Goal: Task Accomplishment & Management: Use online tool/utility

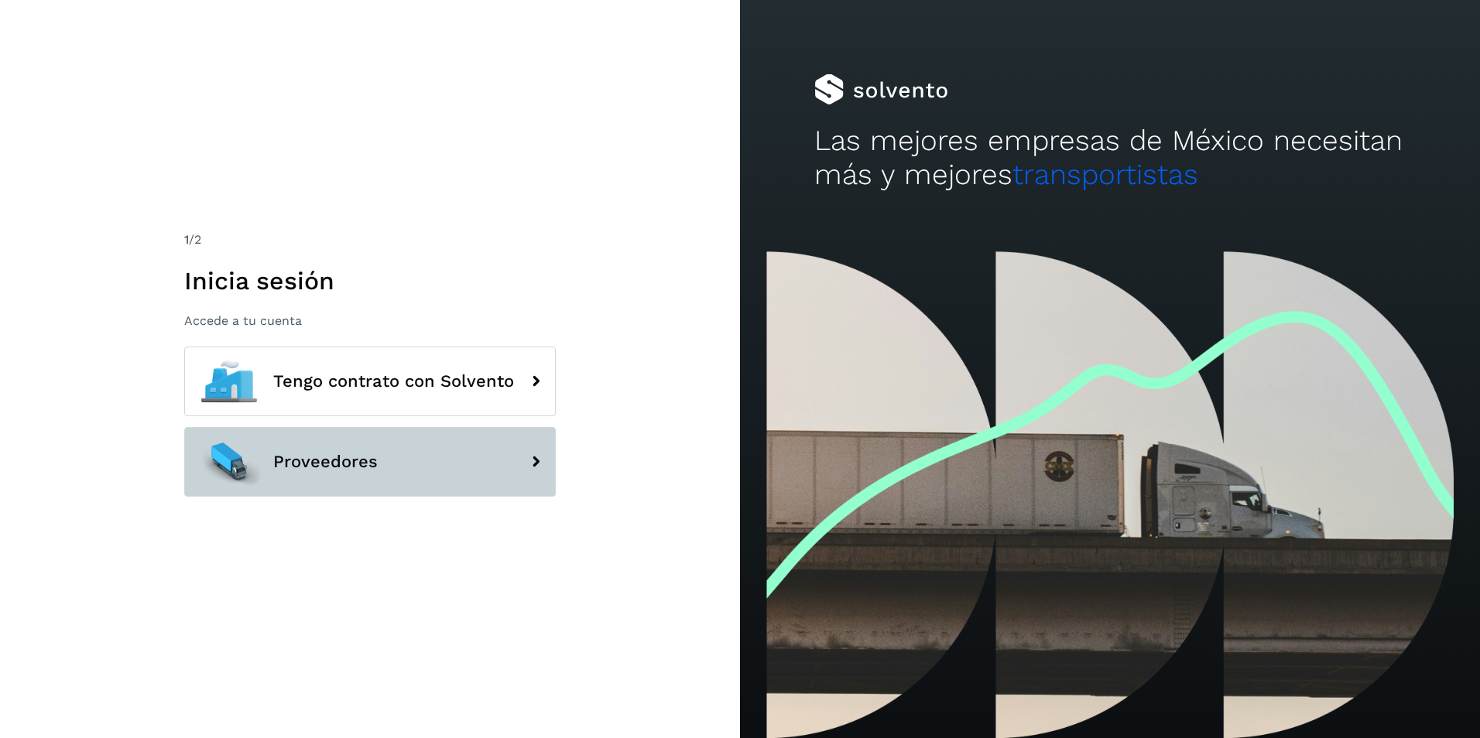
click at [469, 458] on button "Proveedores" at bounding box center [370, 462] width 372 height 70
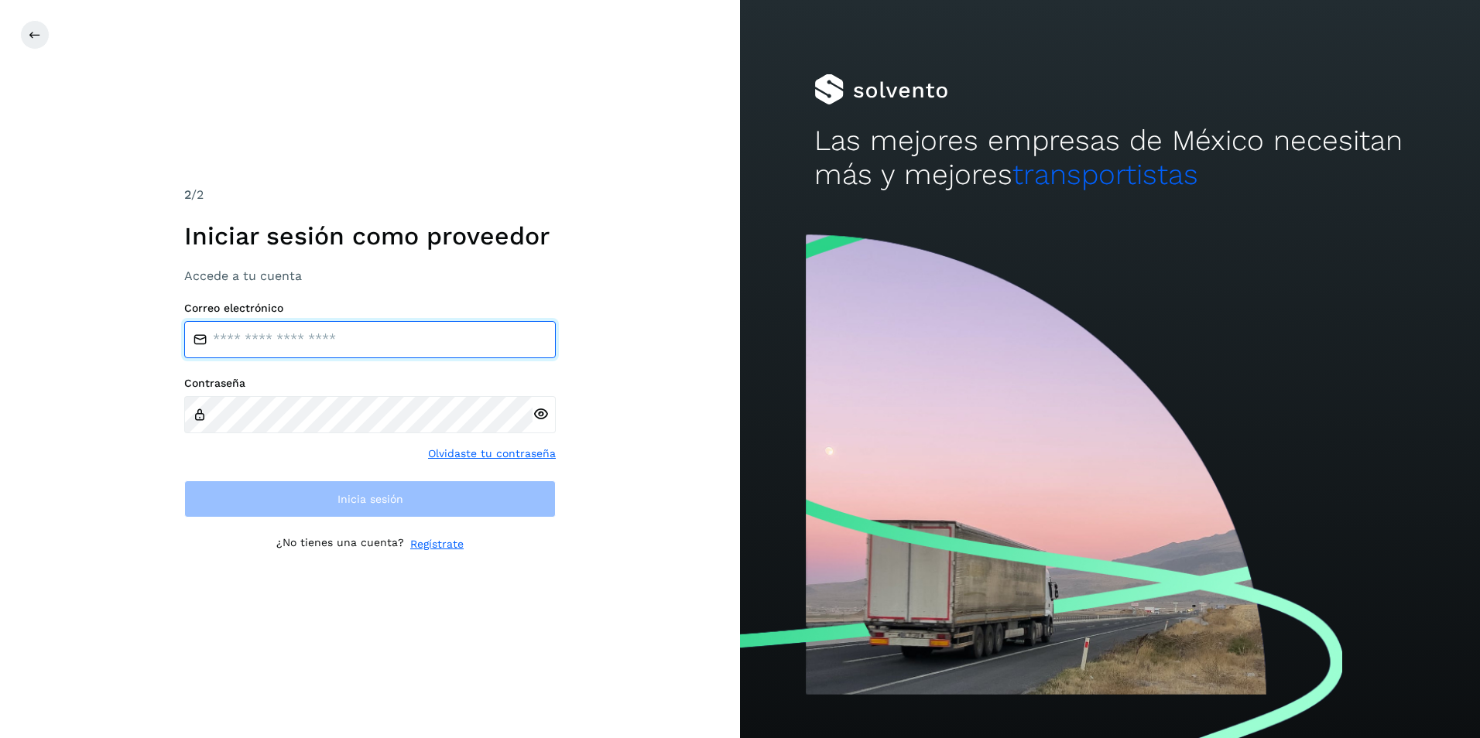
type input "**********"
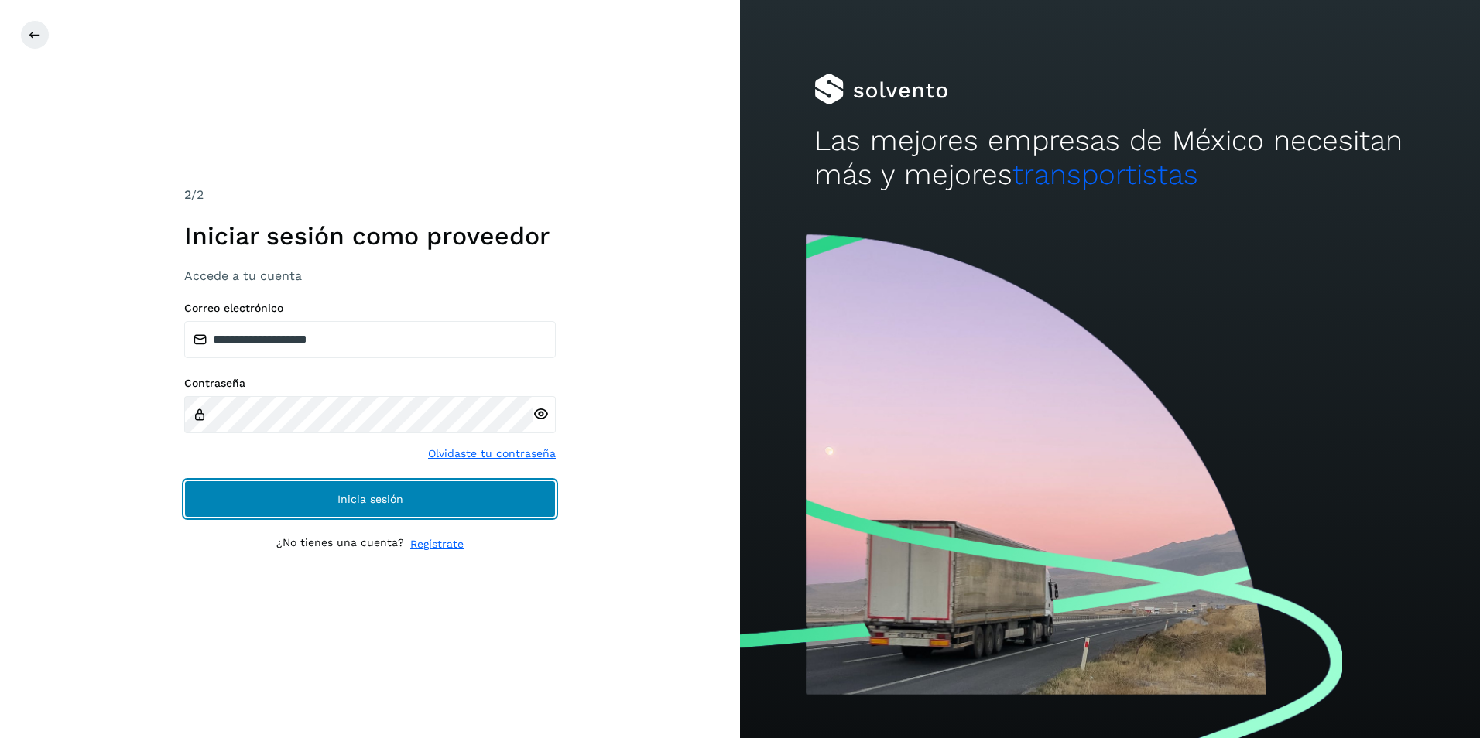
click at [365, 494] on span "Inicia sesión" at bounding box center [370, 499] width 66 height 11
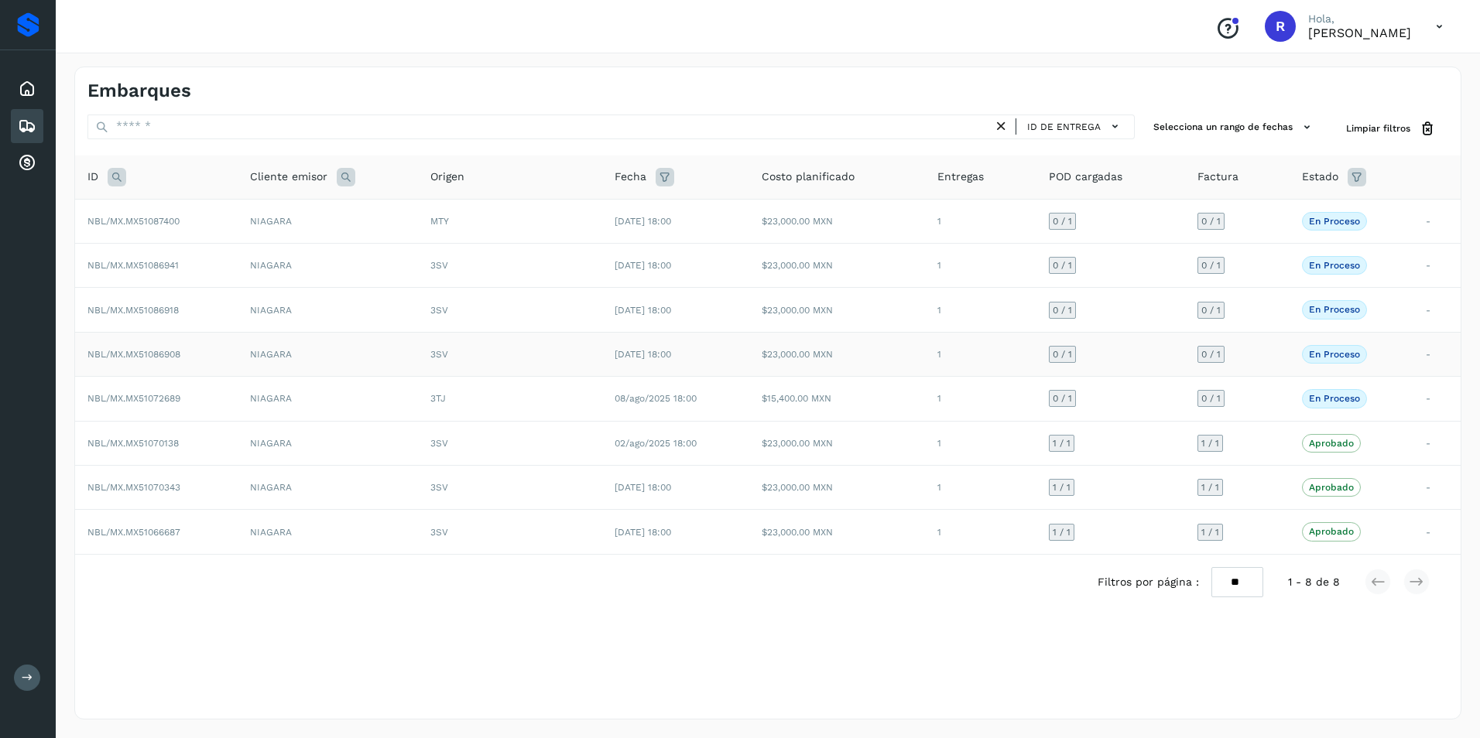
click at [1340, 351] on p "En proceso" at bounding box center [1334, 354] width 51 height 11
click at [312, 354] on td "NIAGARA" at bounding box center [328, 354] width 180 height 44
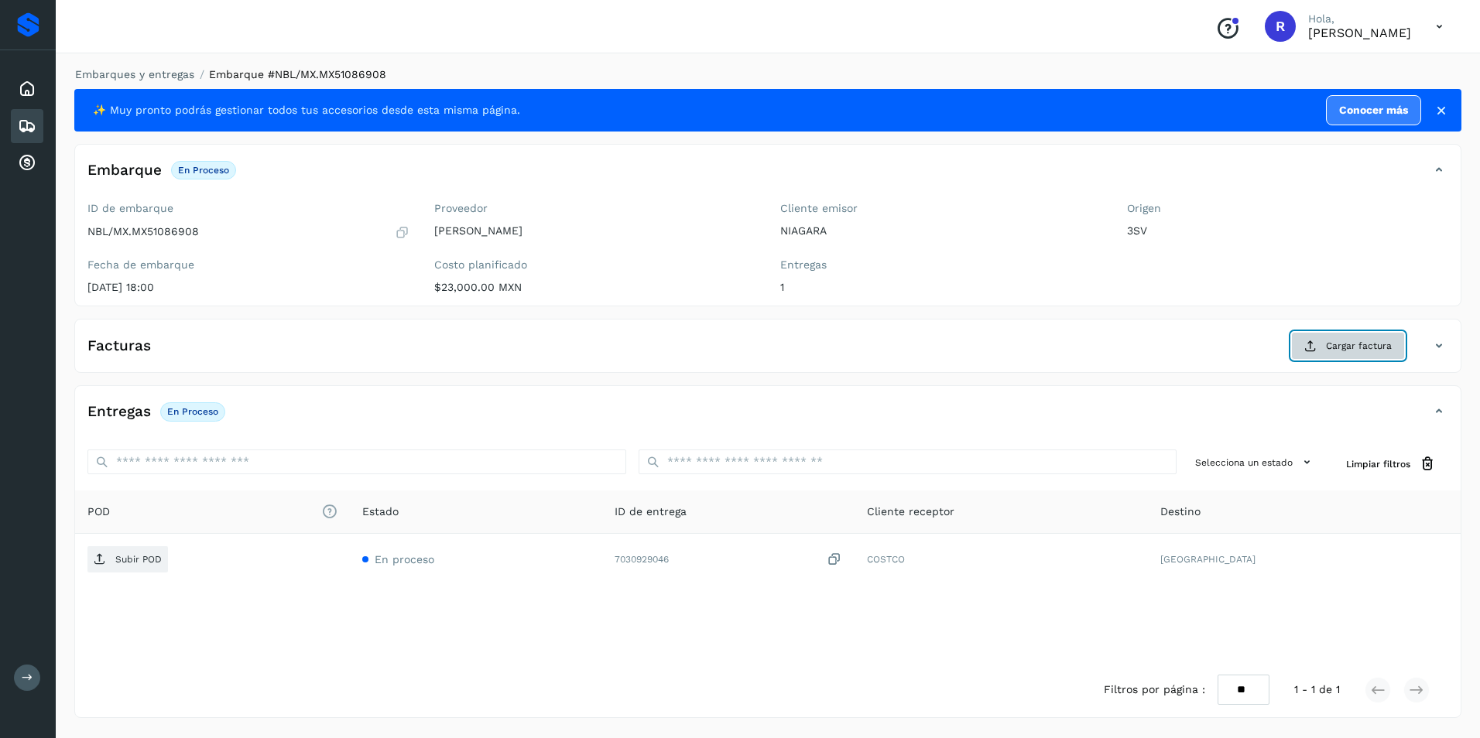
click at [1318, 351] on button "Cargar factura" at bounding box center [1348, 346] width 114 height 28
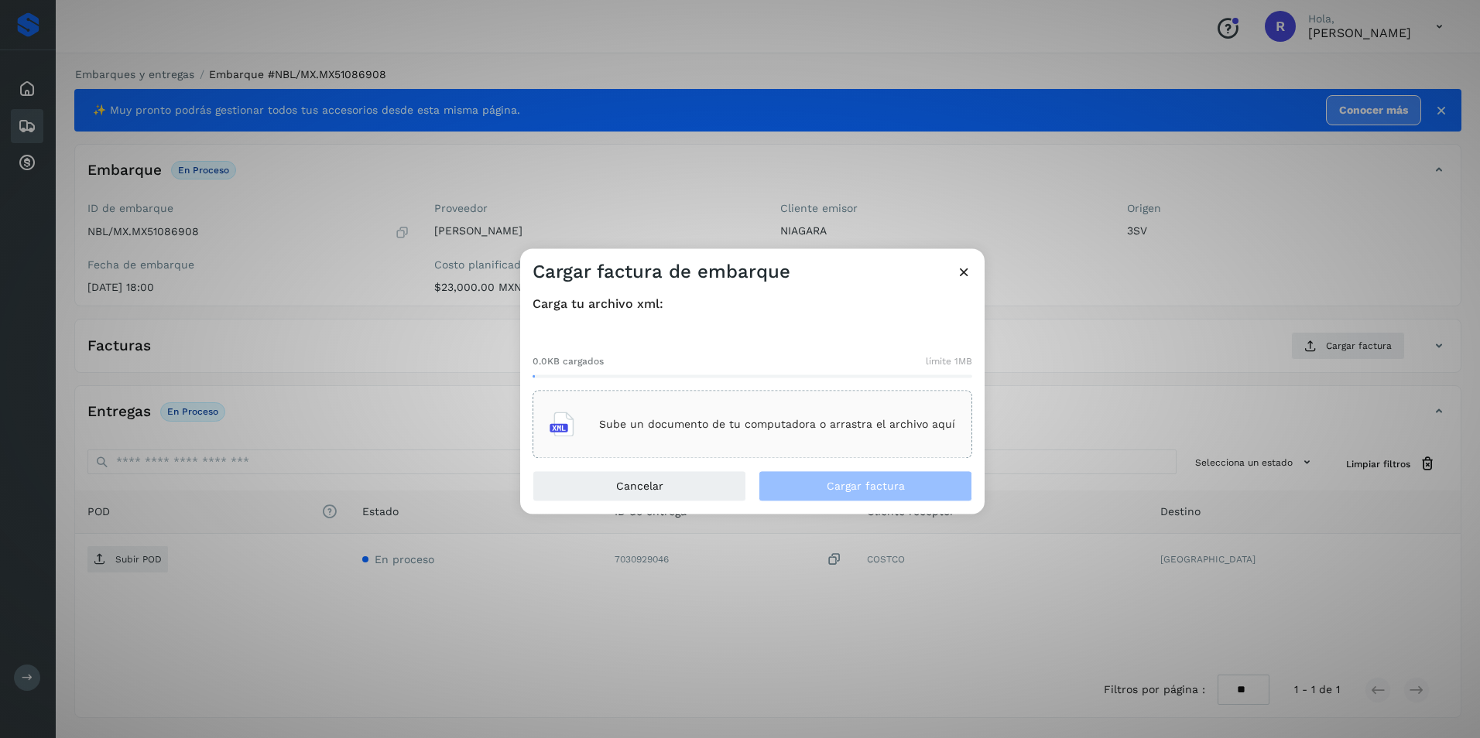
click at [687, 433] on div "Sube un documento de tu computadora o arrastra el archivo aquí" at bounding box center [753, 425] width 406 height 42
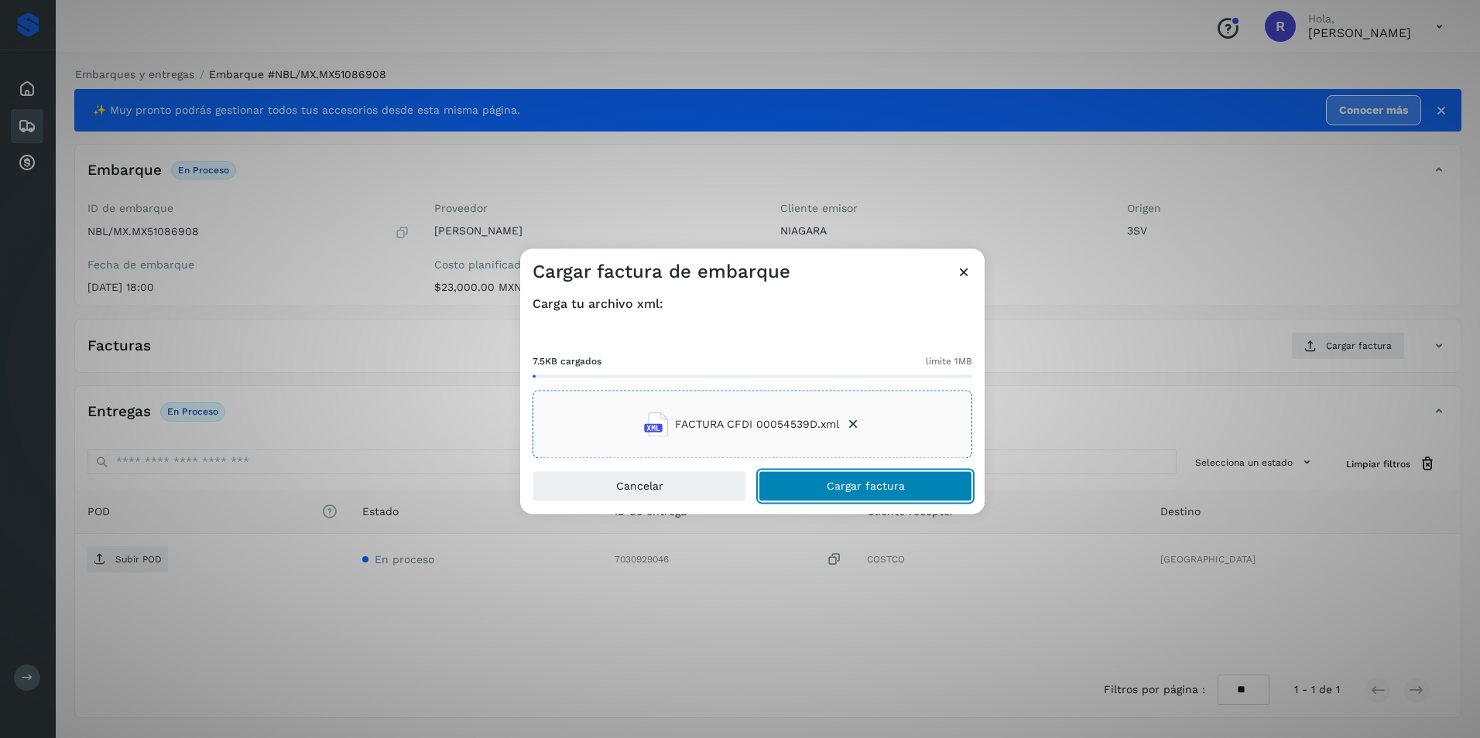
click at [858, 490] on span "Cargar factura" at bounding box center [866, 486] width 78 height 11
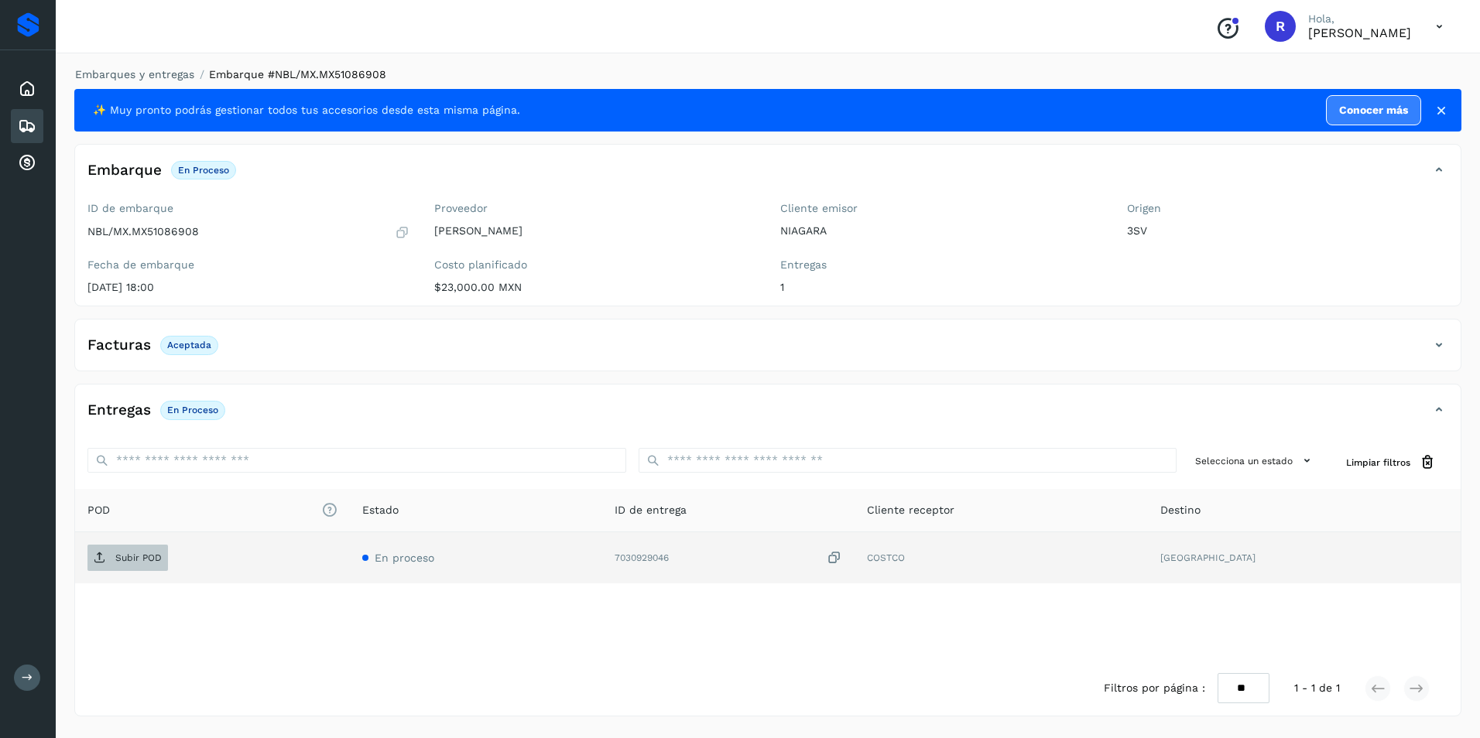
click at [139, 554] on p "Subir POD" at bounding box center [138, 558] width 46 height 11
click at [1437, 110] on icon at bounding box center [1440, 110] width 15 height 15
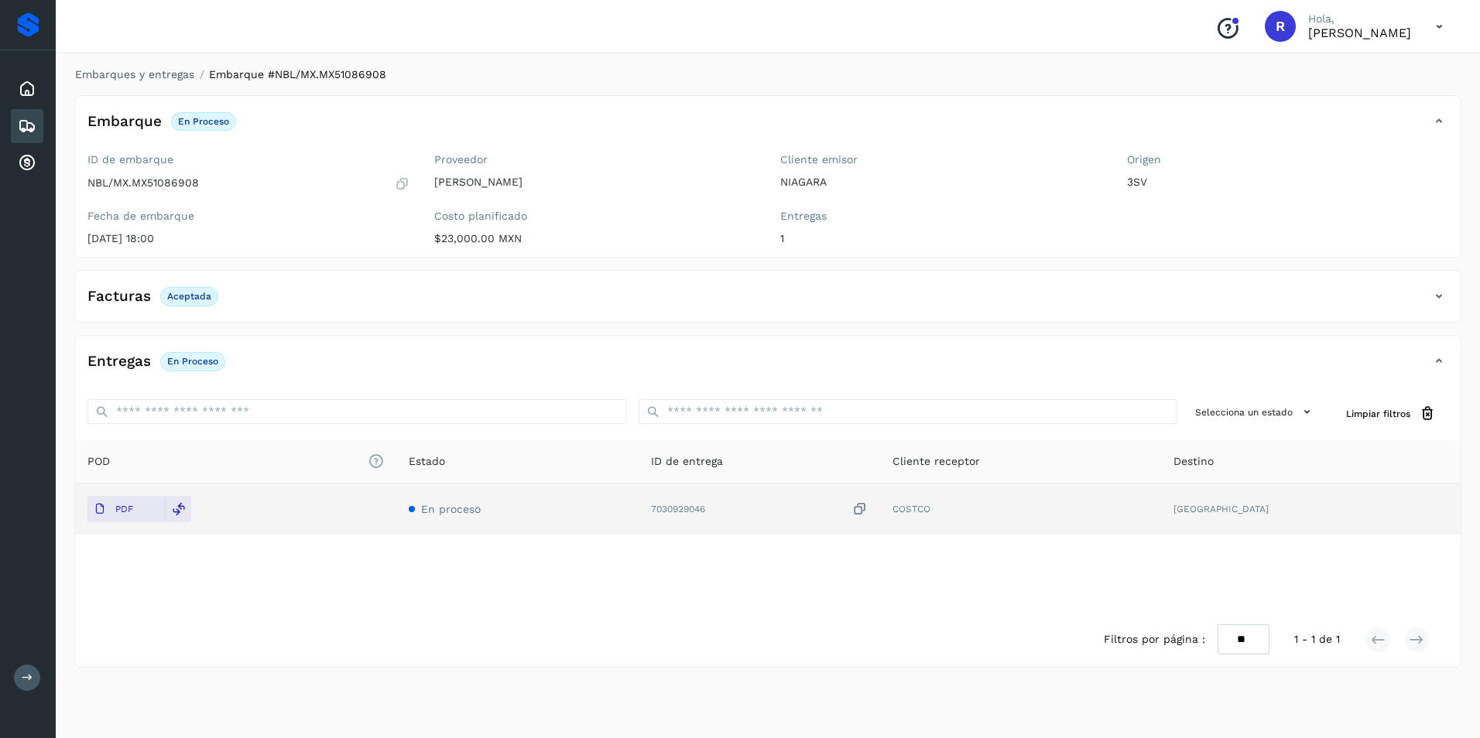
click at [24, 122] on icon at bounding box center [27, 126] width 19 height 19
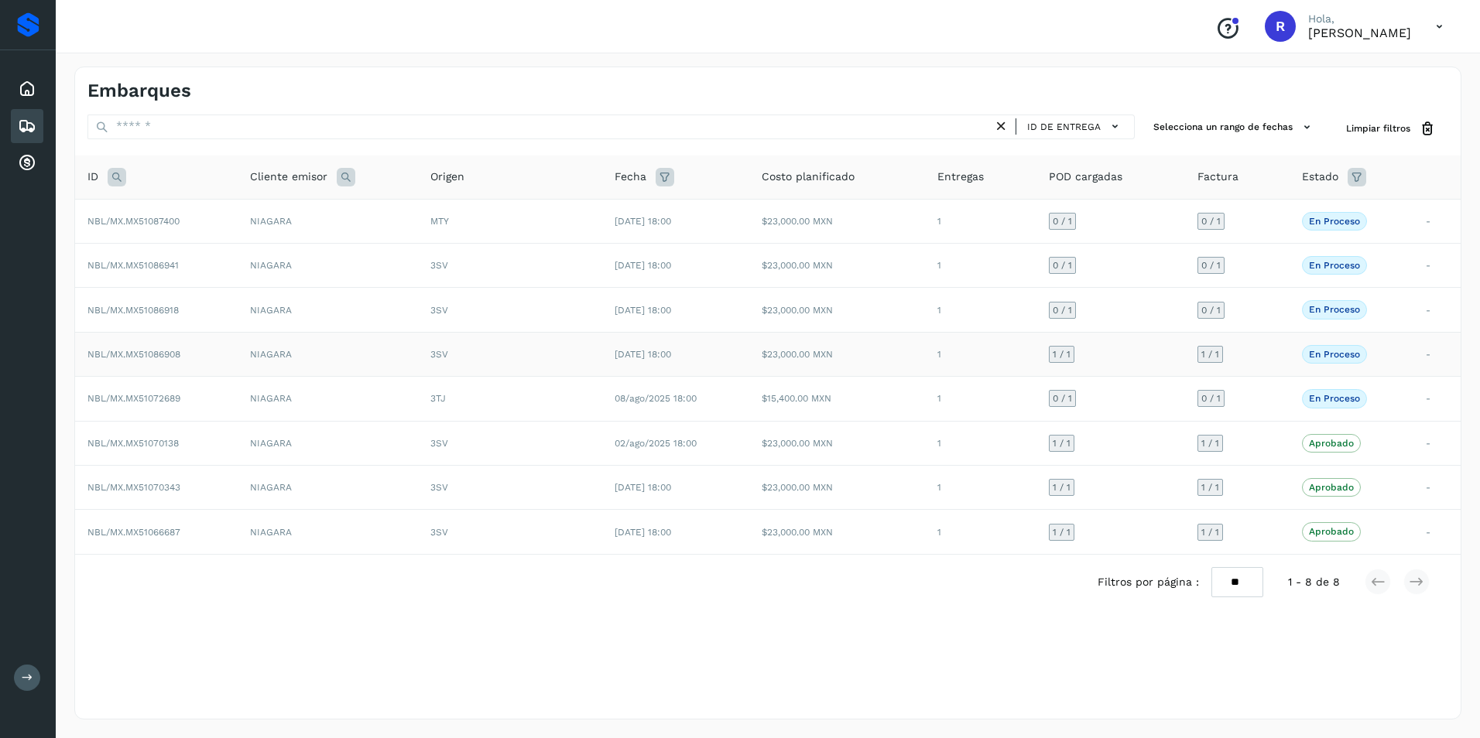
click at [228, 353] on td "NBL/MX.MX51086908" at bounding box center [156, 354] width 163 height 44
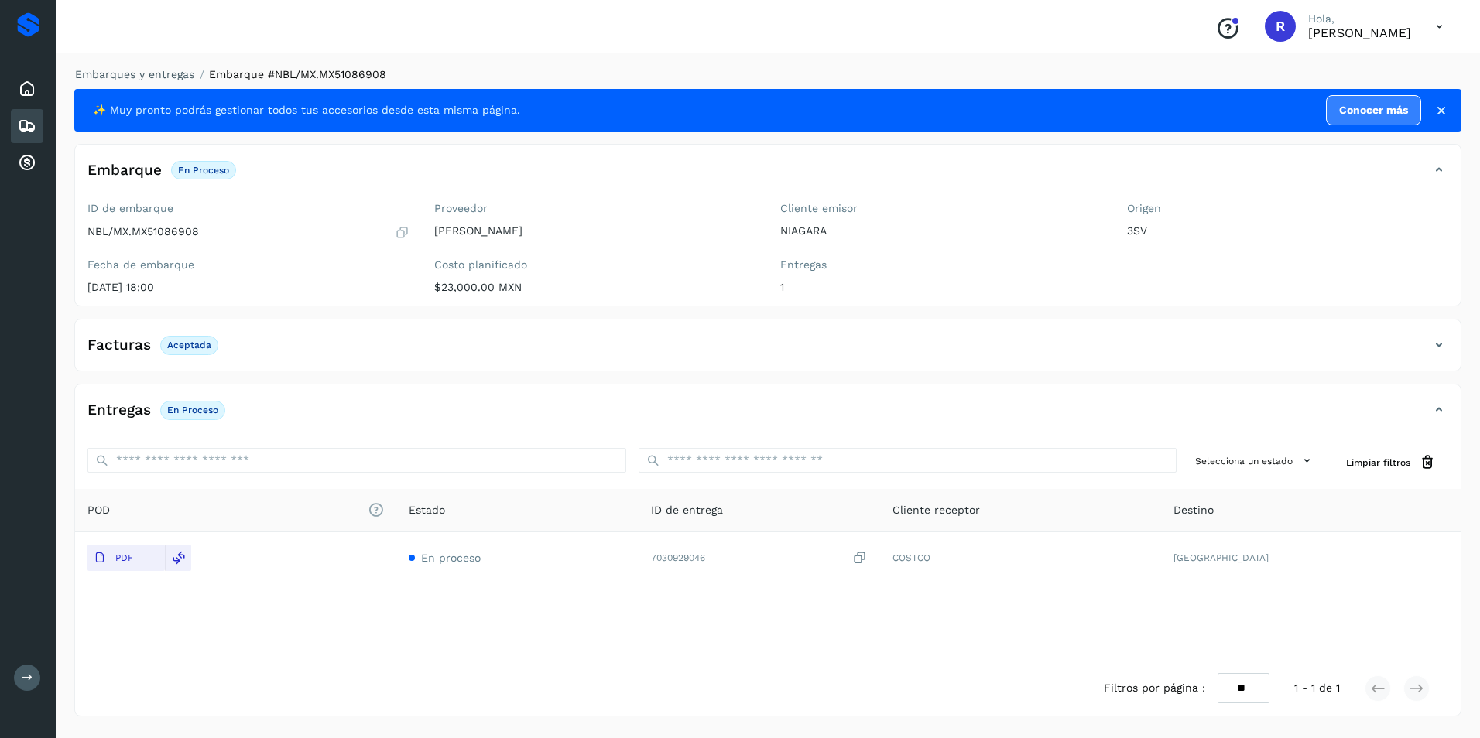
click at [209, 409] on p "En proceso" at bounding box center [192, 410] width 51 height 11
click at [30, 118] on icon at bounding box center [27, 126] width 19 height 19
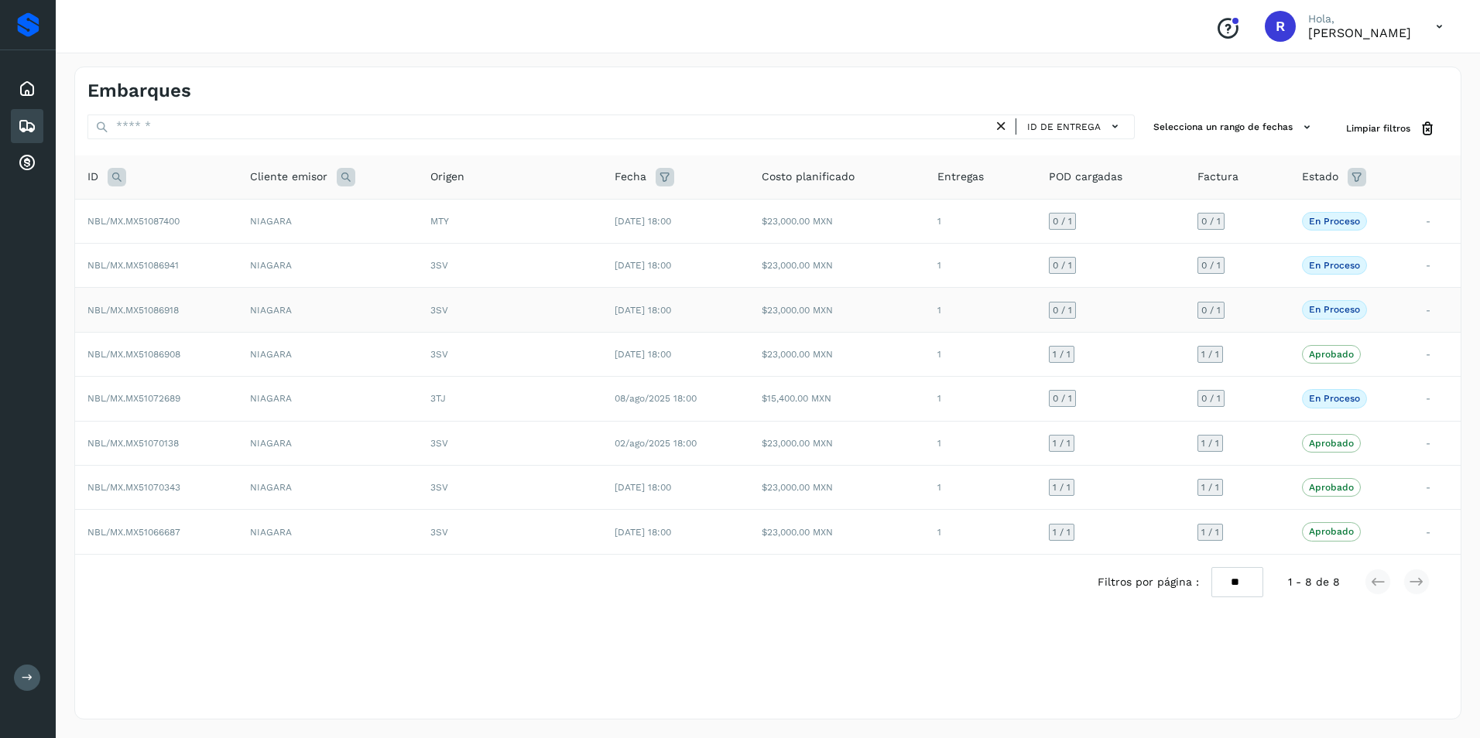
click at [776, 319] on td "$23,000.00 MXN" at bounding box center [837, 310] width 176 height 44
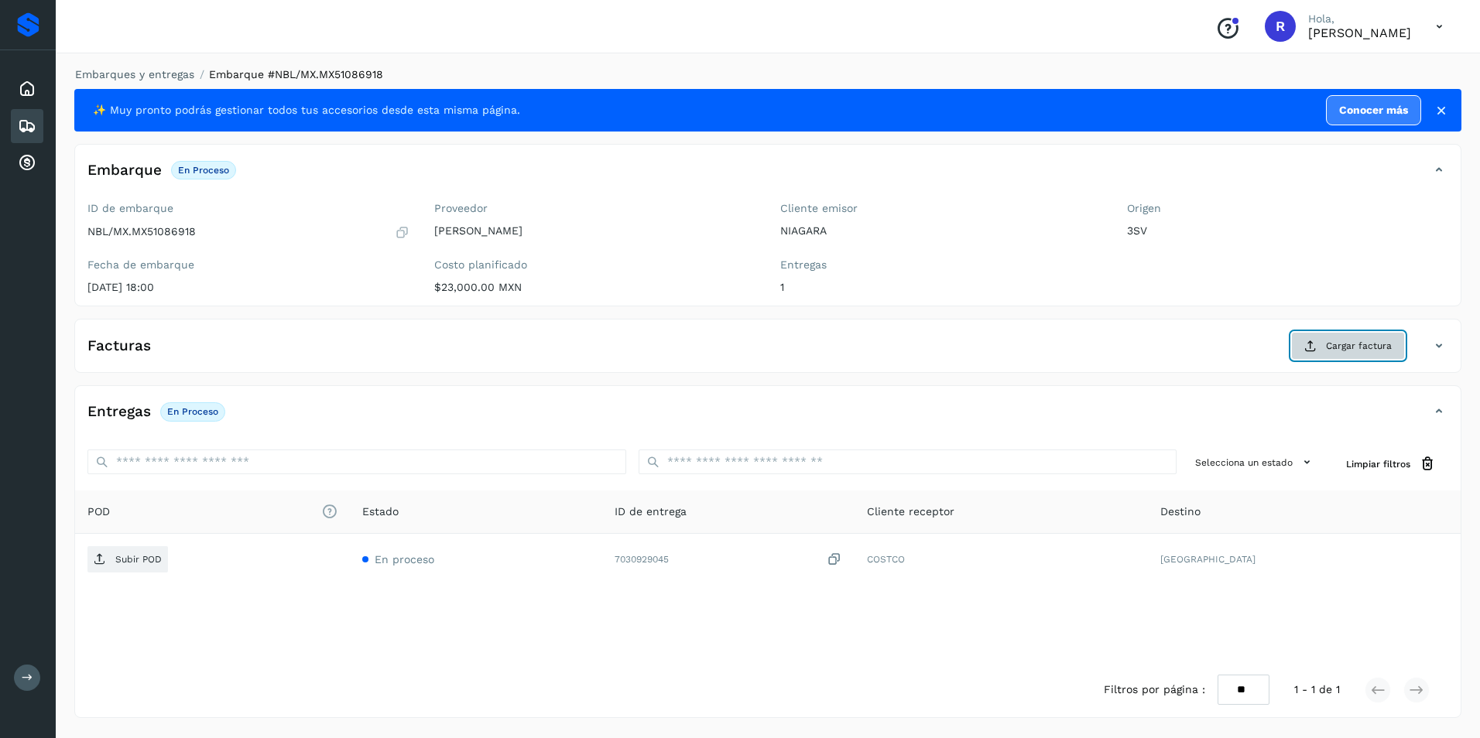
click at [1313, 341] on icon at bounding box center [1310, 346] width 12 height 12
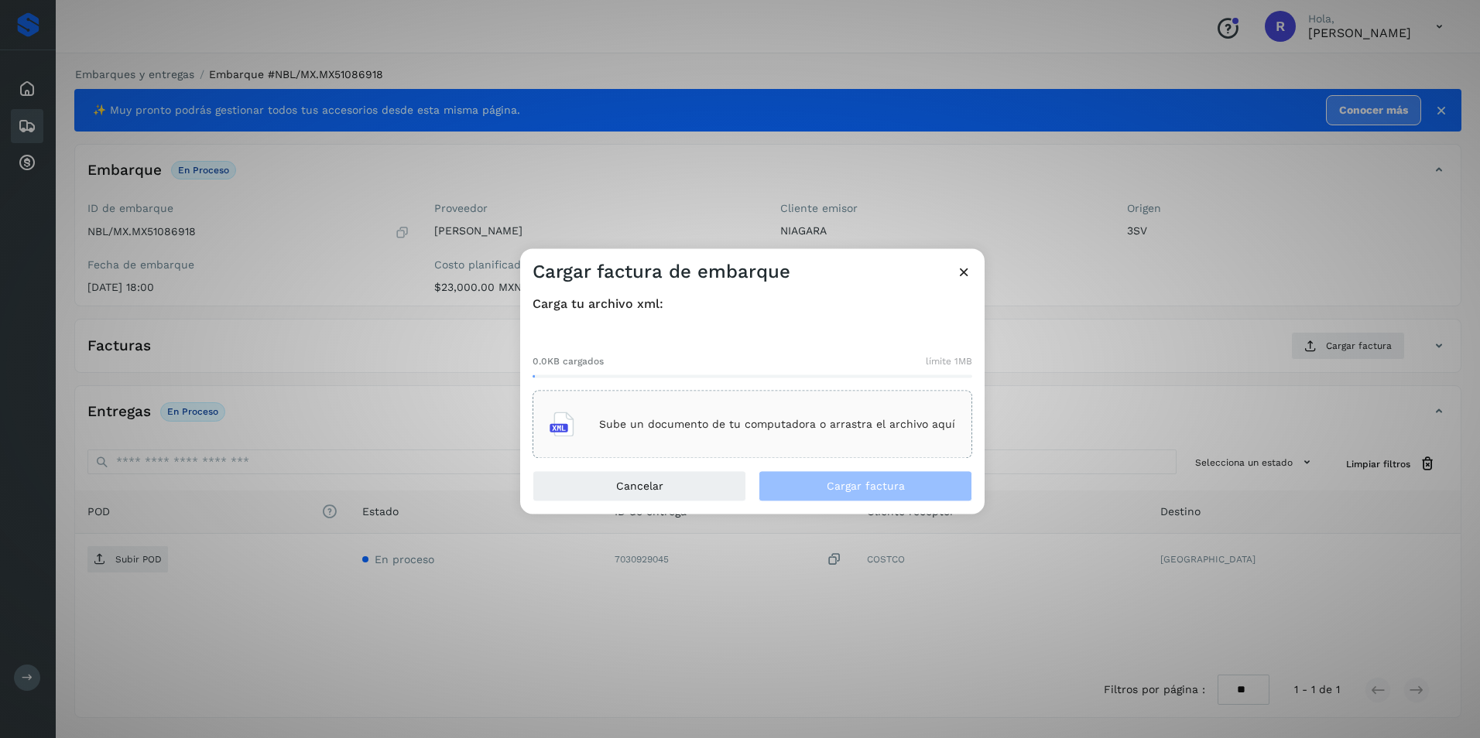
click at [629, 409] on div "Sube un documento de tu computadora o arrastra el archivo aquí" at bounding box center [753, 425] width 406 height 42
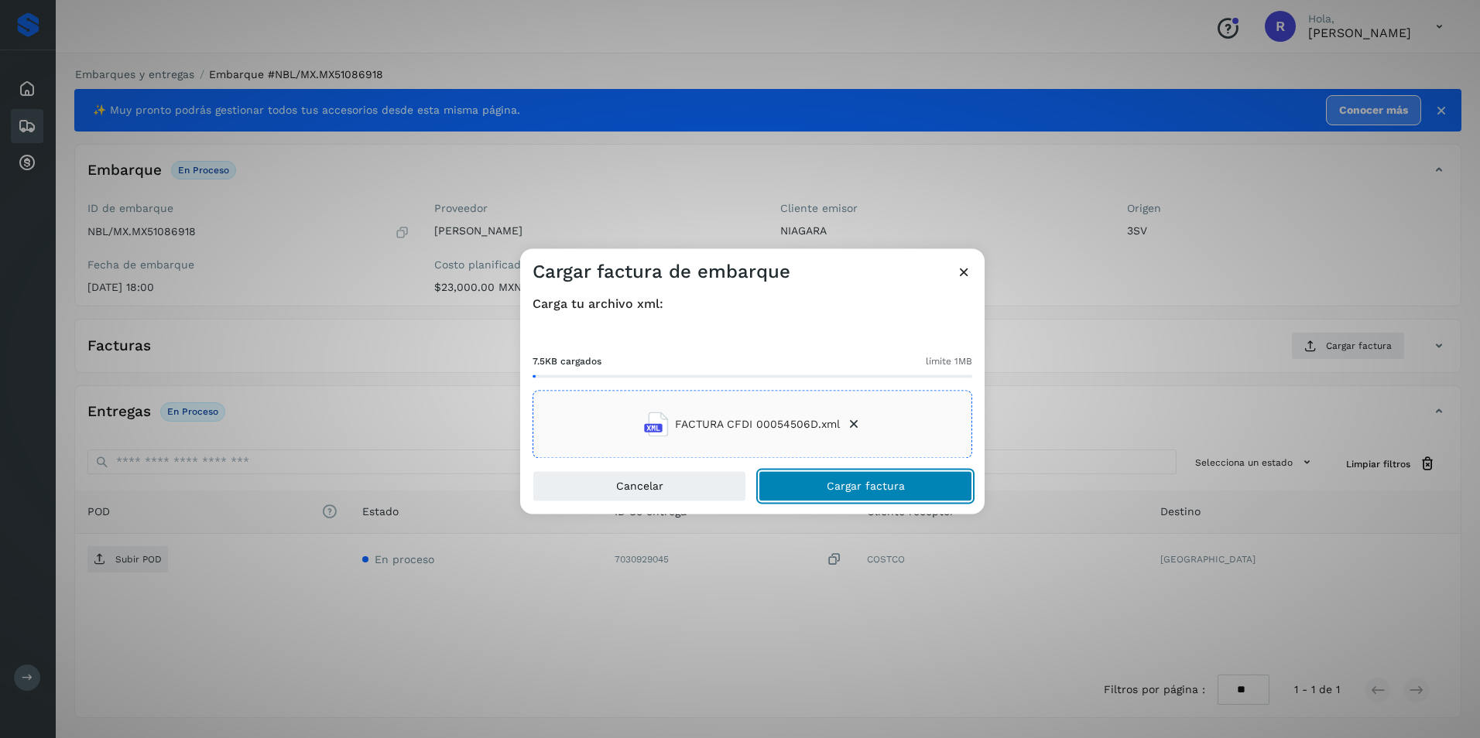
click at [860, 491] on span "Cargar factura" at bounding box center [866, 486] width 78 height 11
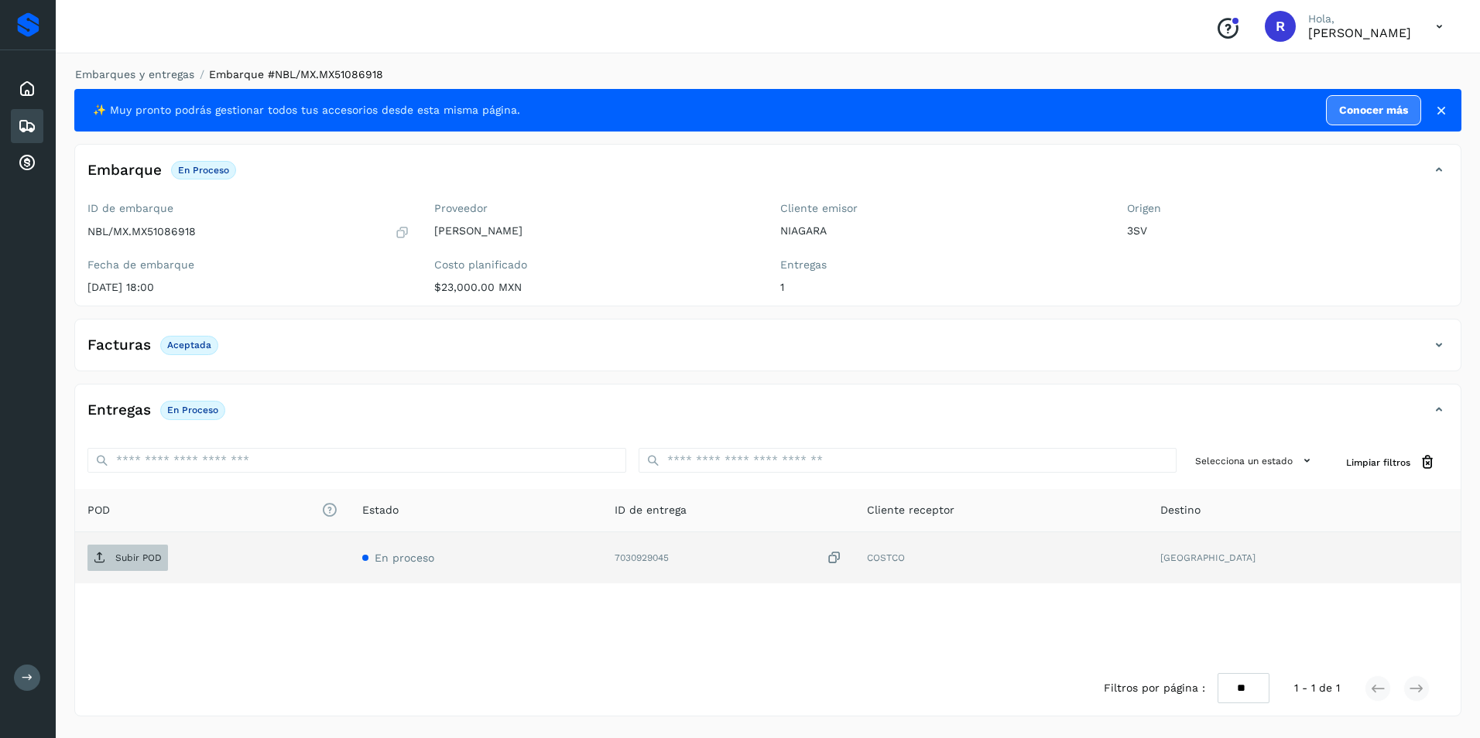
click at [120, 553] on p "Subir POD" at bounding box center [138, 558] width 46 height 11
click at [31, 128] on icon at bounding box center [27, 126] width 19 height 19
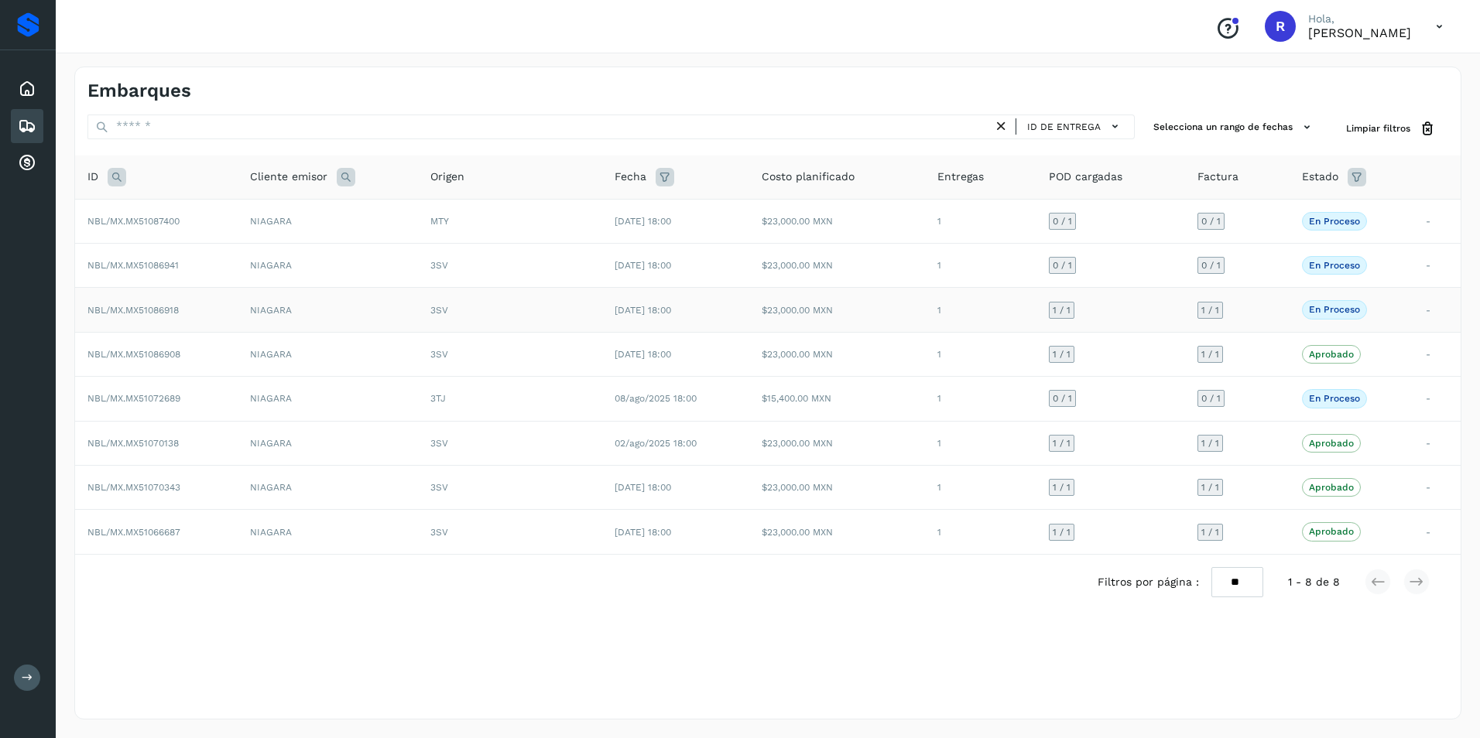
click at [878, 309] on td "$23,000.00 MXN" at bounding box center [837, 310] width 176 height 44
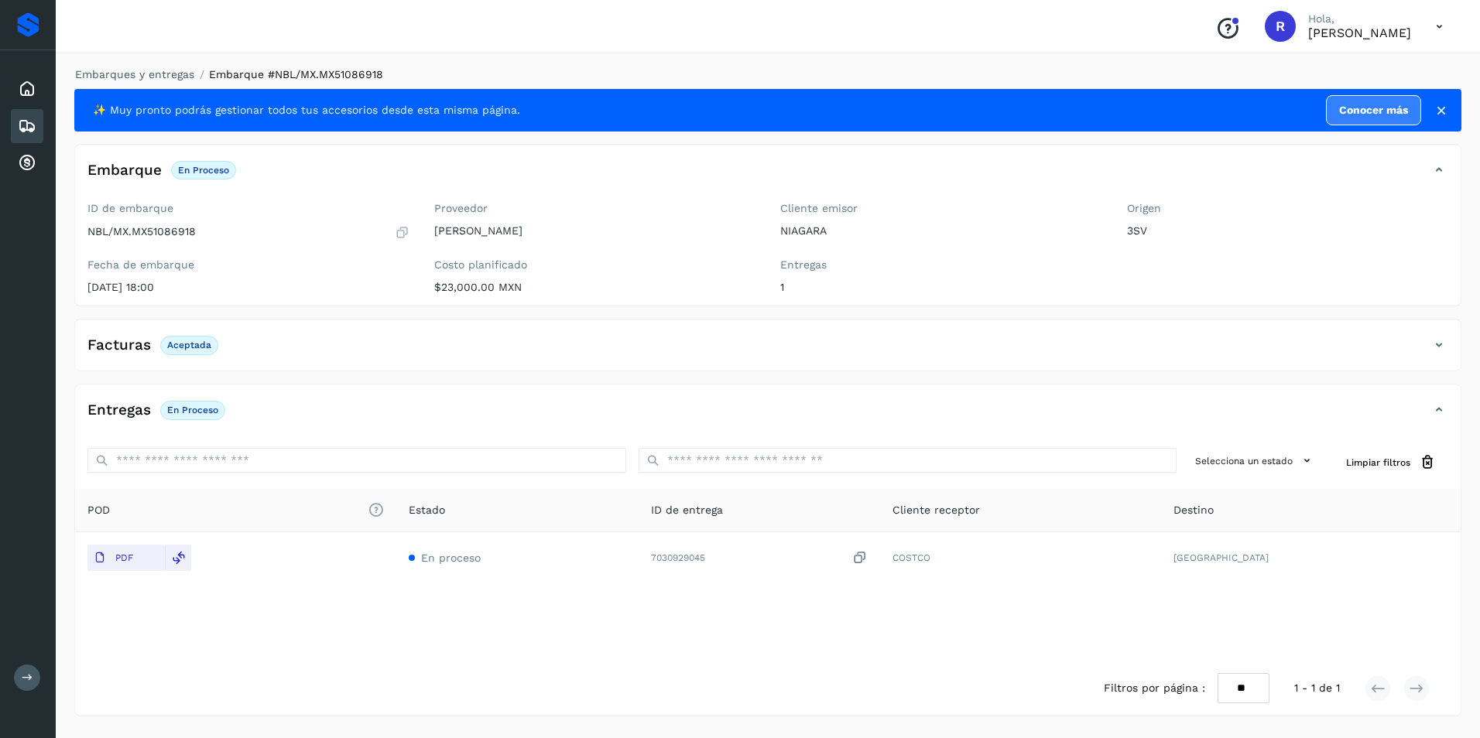
click at [35, 123] on icon at bounding box center [27, 126] width 19 height 19
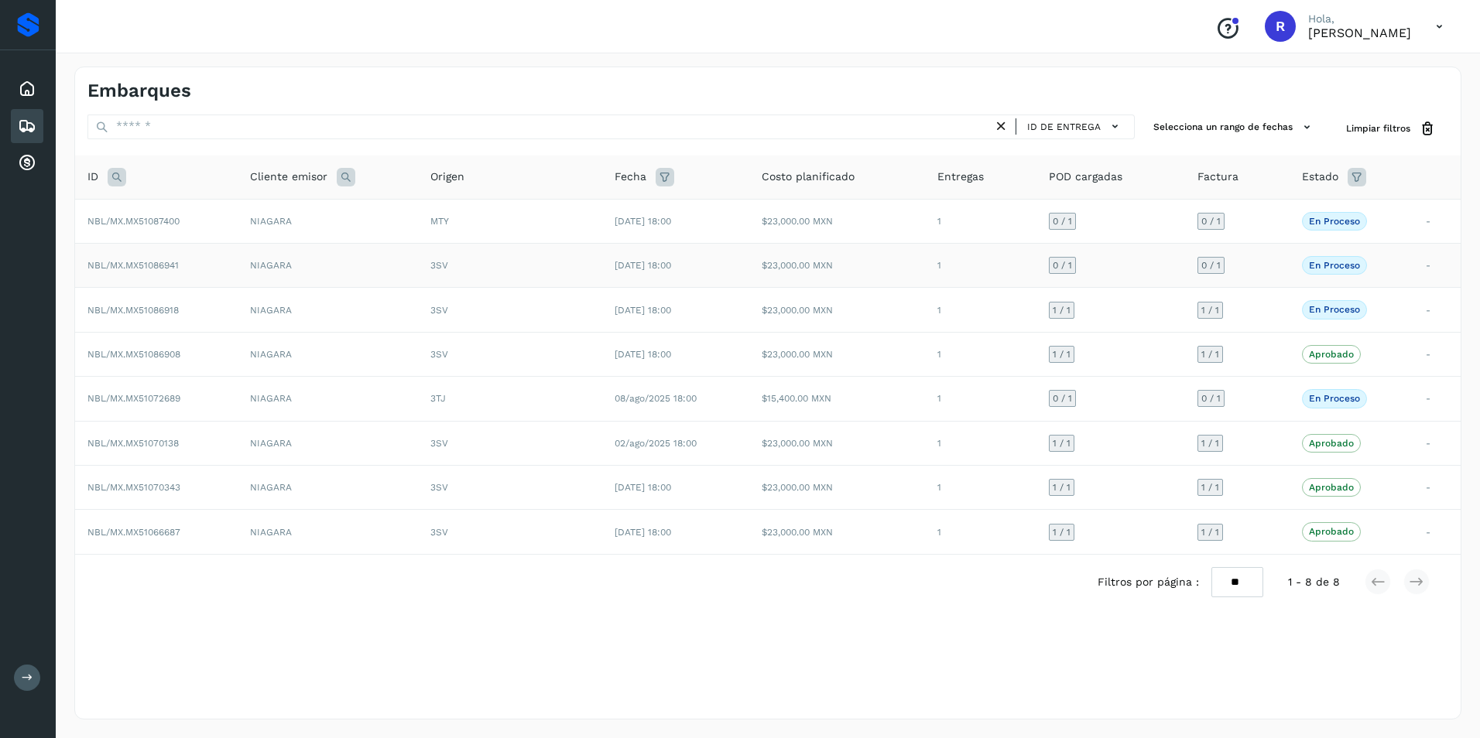
click at [184, 260] on td "NBL/MX.MX51086941" at bounding box center [156, 266] width 163 height 44
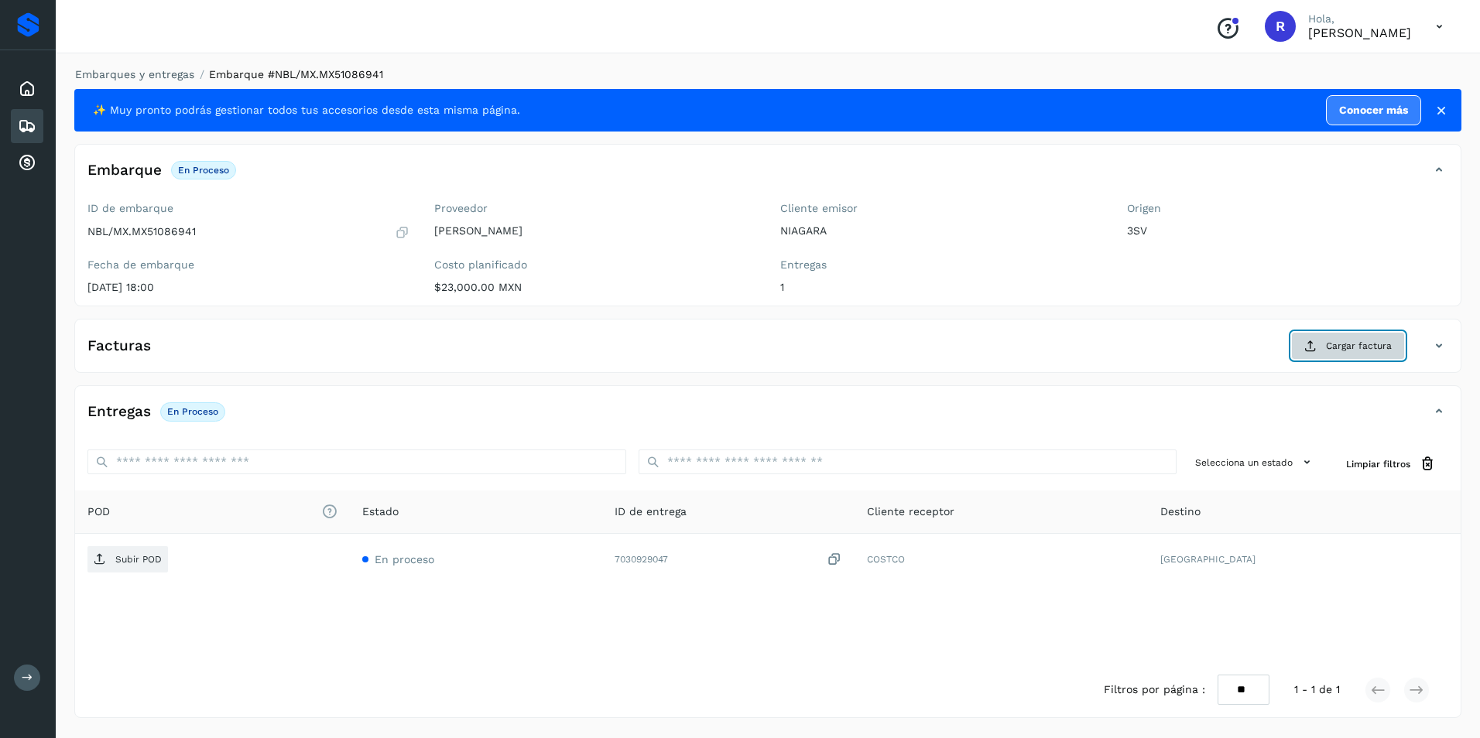
click at [1318, 344] on button "Cargar factura" at bounding box center [1348, 346] width 114 height 28
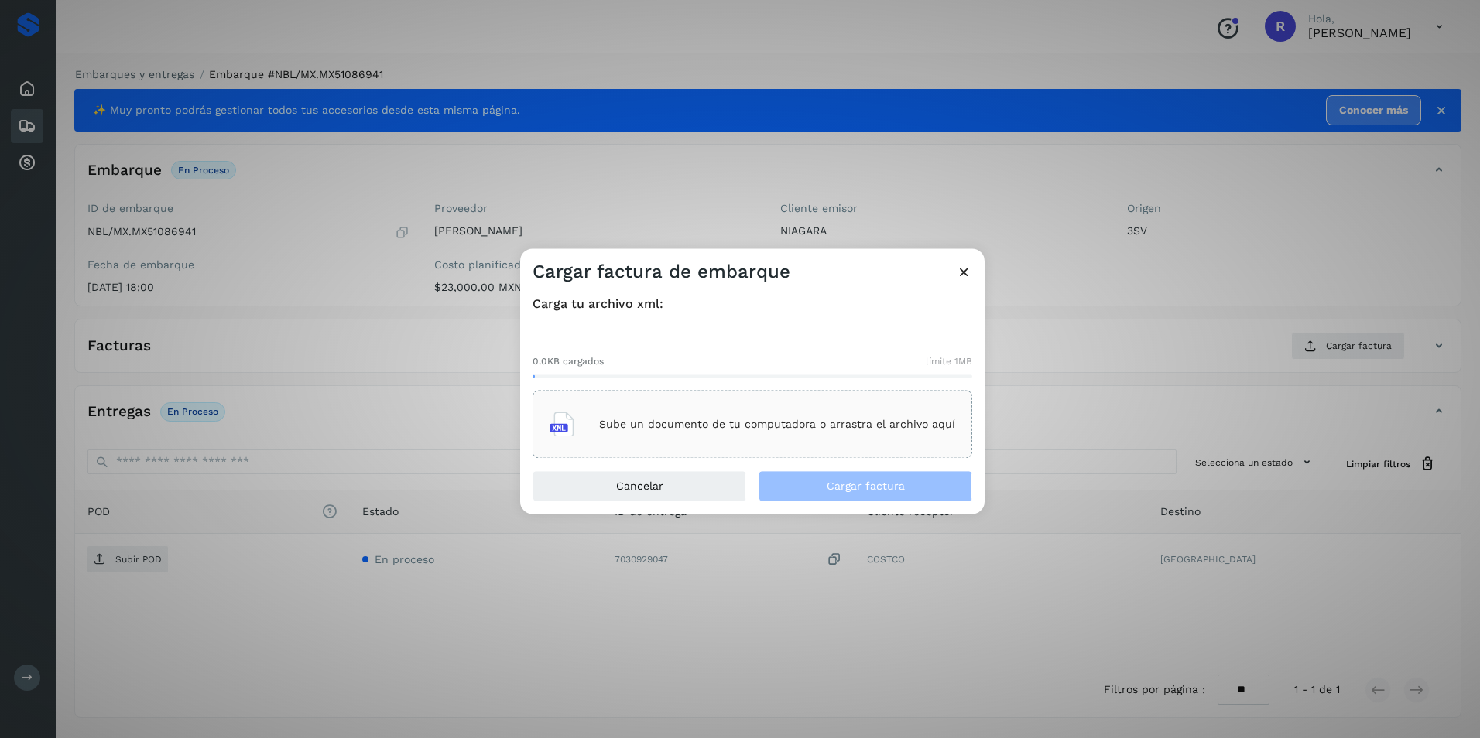
click at [717, 440] on div "Sube un documento de tu computadora o arrastra el archivo aquí" at bounding box center [753, 425] width 406 height 42
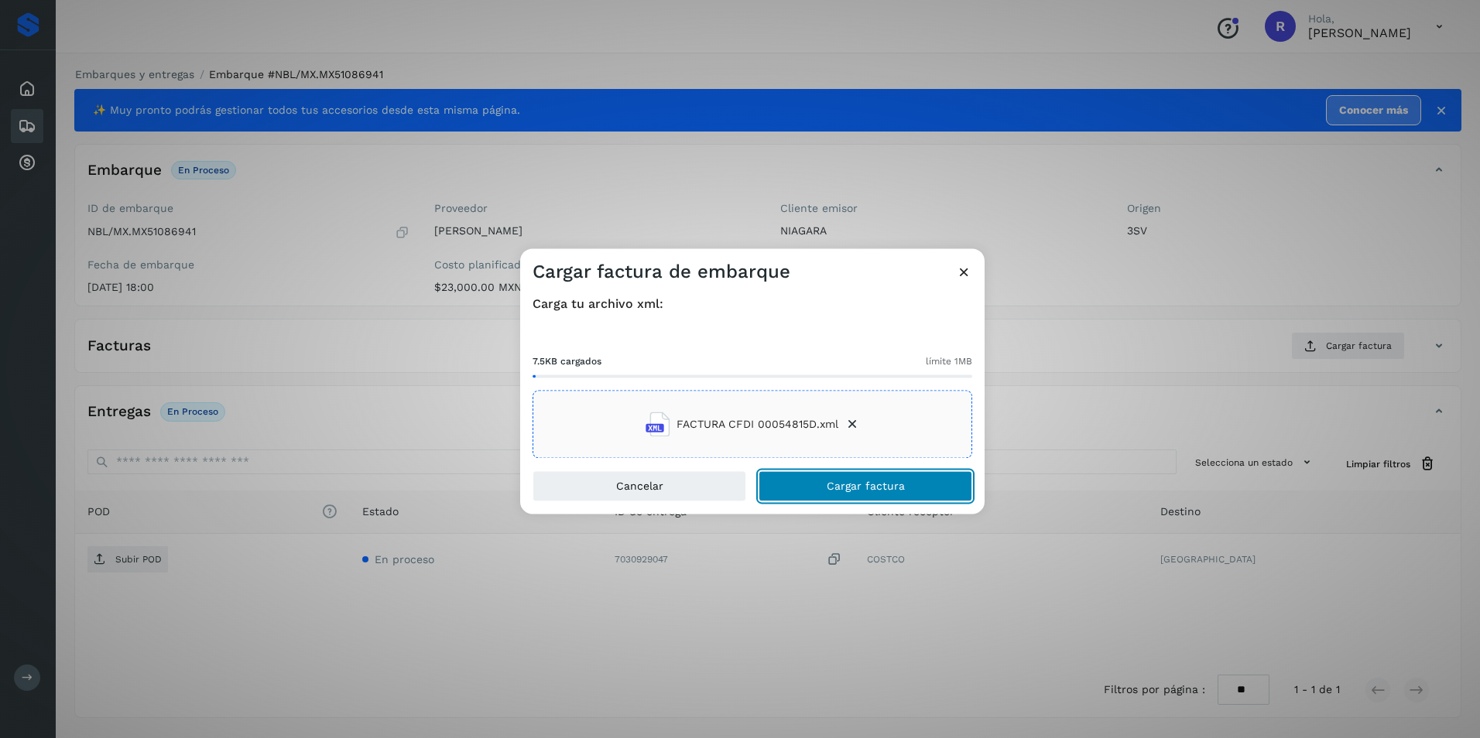
click at [858, 481] on span "Cargar factura" at bounding box center [866, 486] width 78 height 11
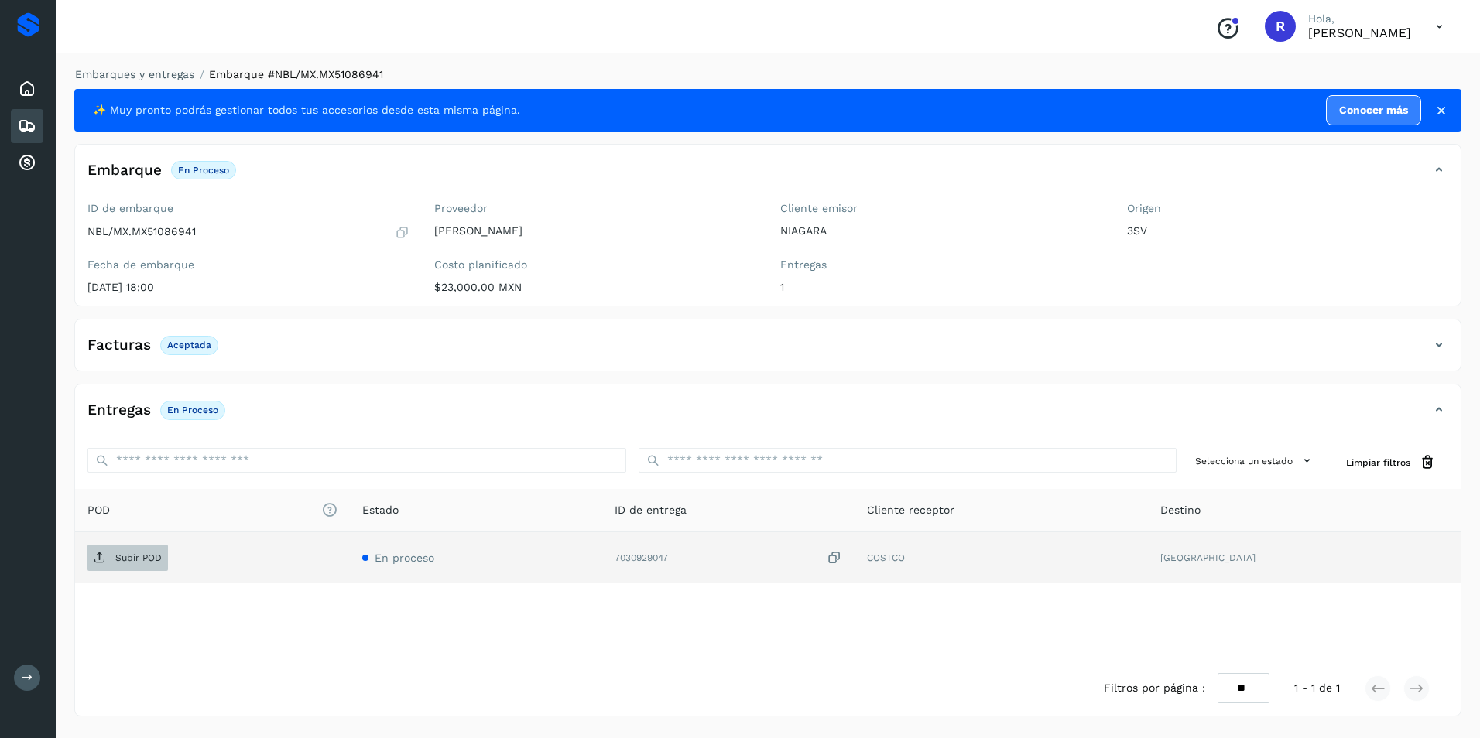
click at [151, 553] on p "Subir POD" at bounding box center [138, 558] width 46 height 11
click at [20, 123] on icon at bounding box center [27, 126] width 19 height 19
